Goal: Navigation & Orientation: Understand site structure

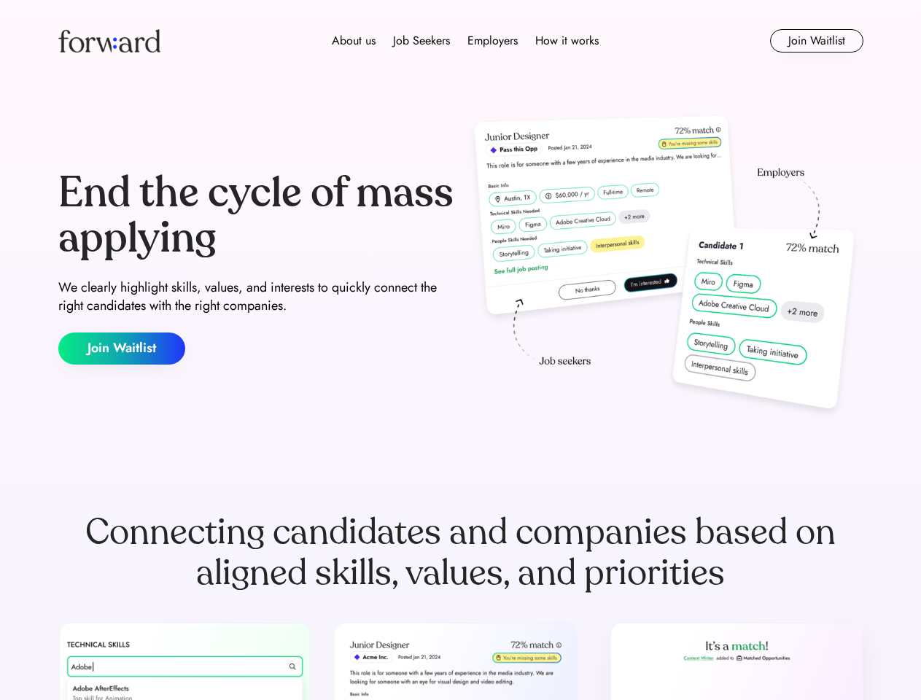
click at [460, 350] on div "End the cycle of mass applying We clearly highlight skills, values, and interes…" at bounding box center [460, 268] width 805 height 314
click at [461, 41] on div "About us Job Seekers Employers How it works" at bounding box center [465, 41] width 575 height 18
click at [109, 41] on img at bounding box center [109, 40] width 102 height 23
click at [465, 41] on div "About us Job Seekers Employers How it works" at bounding box center [465, 41] width 575 height 18
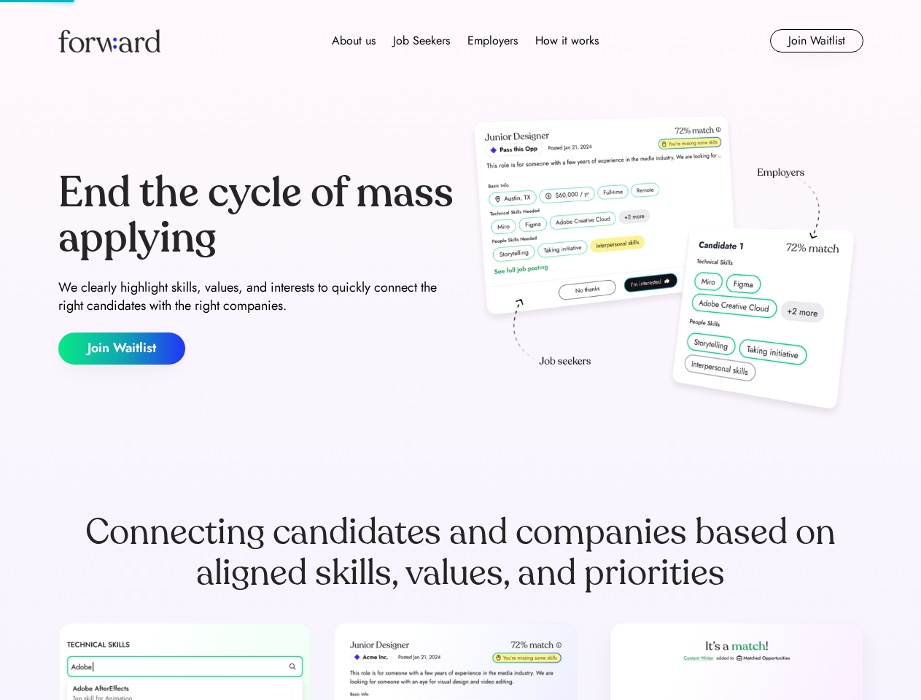
click at [354, 41] on div "About us" at bounding box center [354, 41] width 44 height 18
click at [422, 41] on div "Job Seekers" at bounding box center [421, 41] width 57 height 18
click at [492, 41] on div "Employers" at bounding box center [493, 41] width 50 height 18
click at [566, 41] on div "How it works" at bounding box center [566, 41] width 63 height 18
click at [816, 41] on button "Join Waitlist" at bounding box center [816, 40] width 93 height 23
